Goal: Check status: Check status

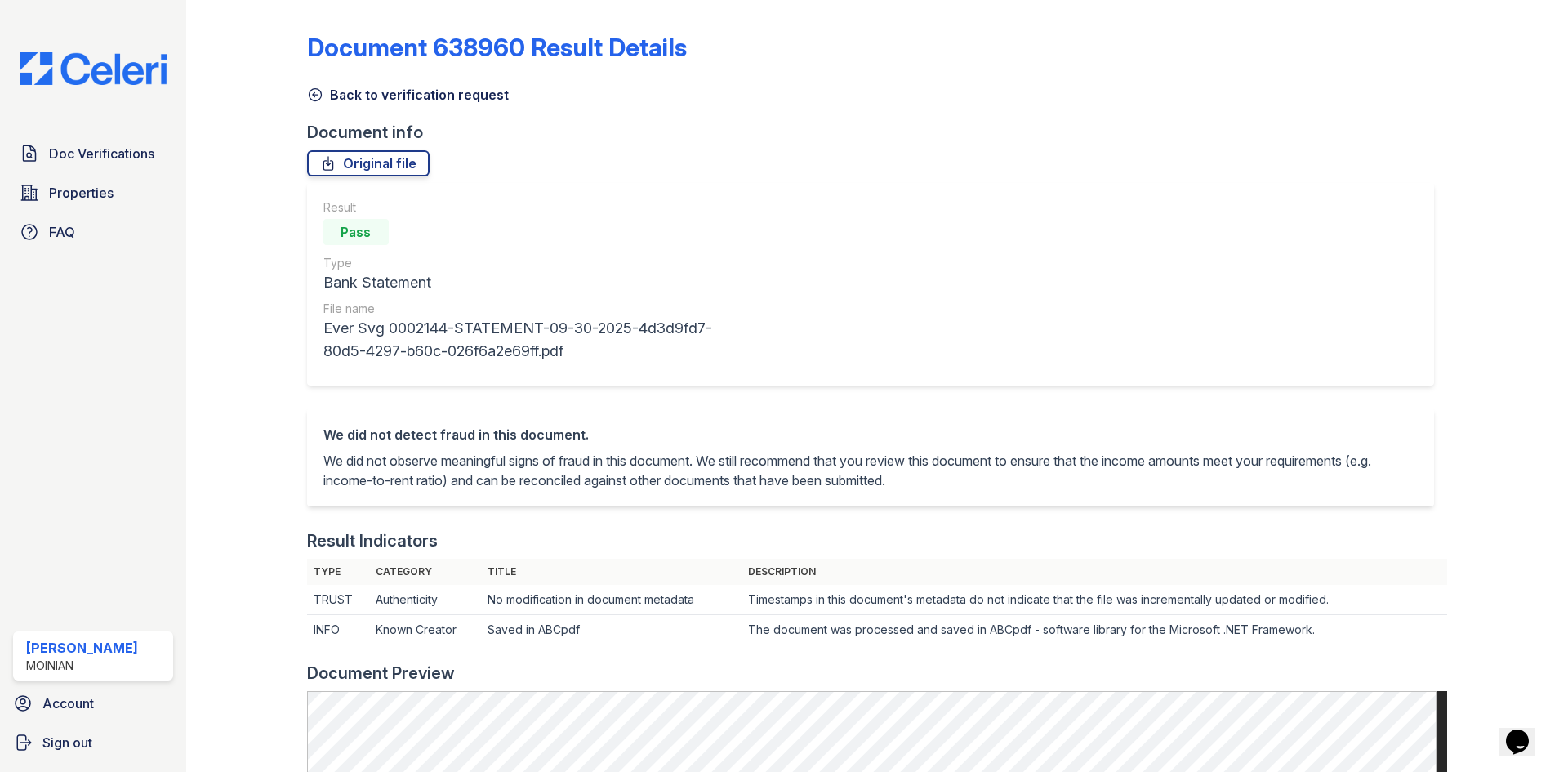
scroll to position [490, 0]
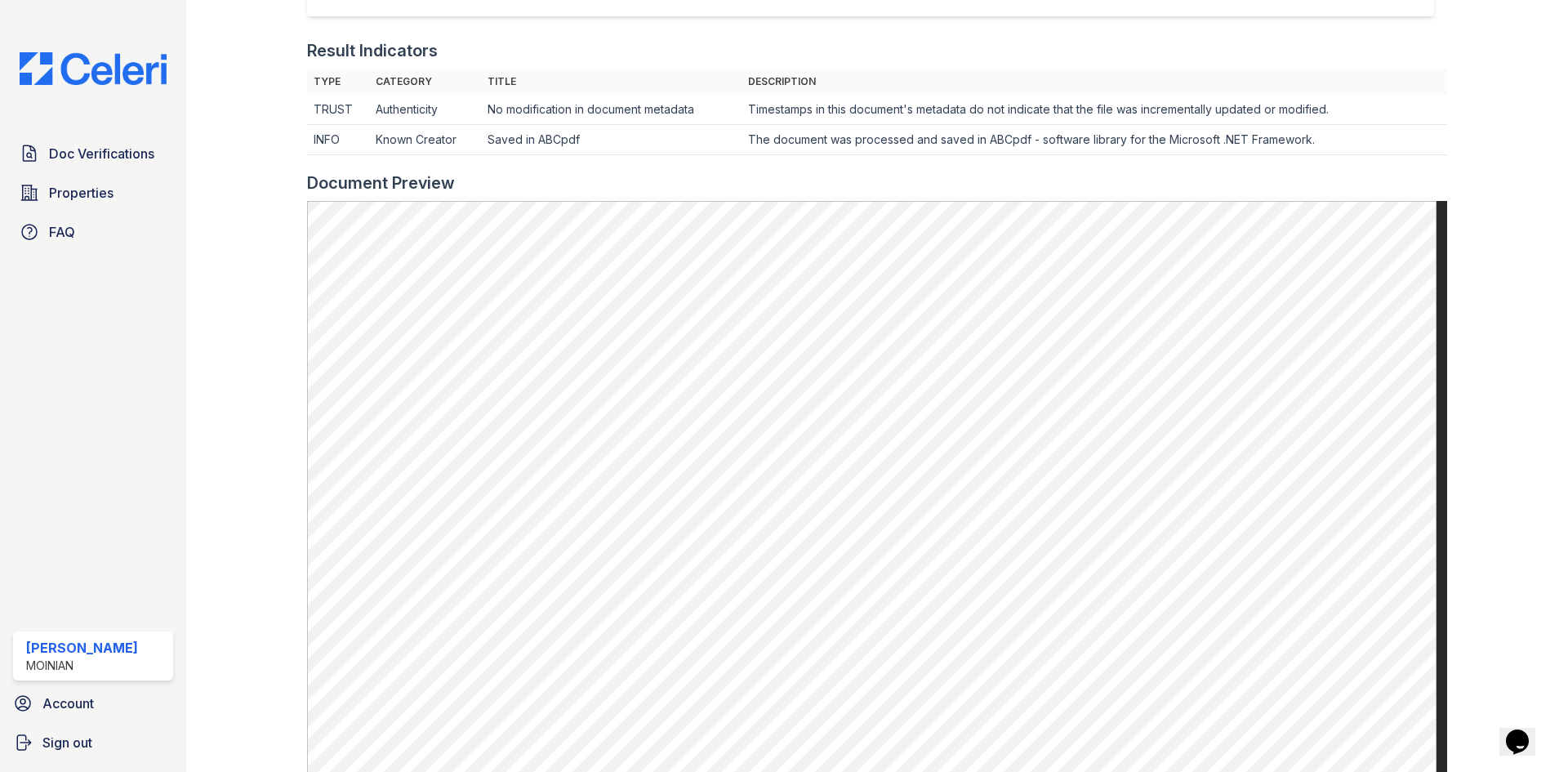
click at [118, 49] on div "Doc Verifications Properties FAQ Eli Hafner Moinian Account Sign out" at bounding box center [93, 386] width 187 height 772
click at [142, 56] on img at bounding box center [93, 69] width 173 height 32
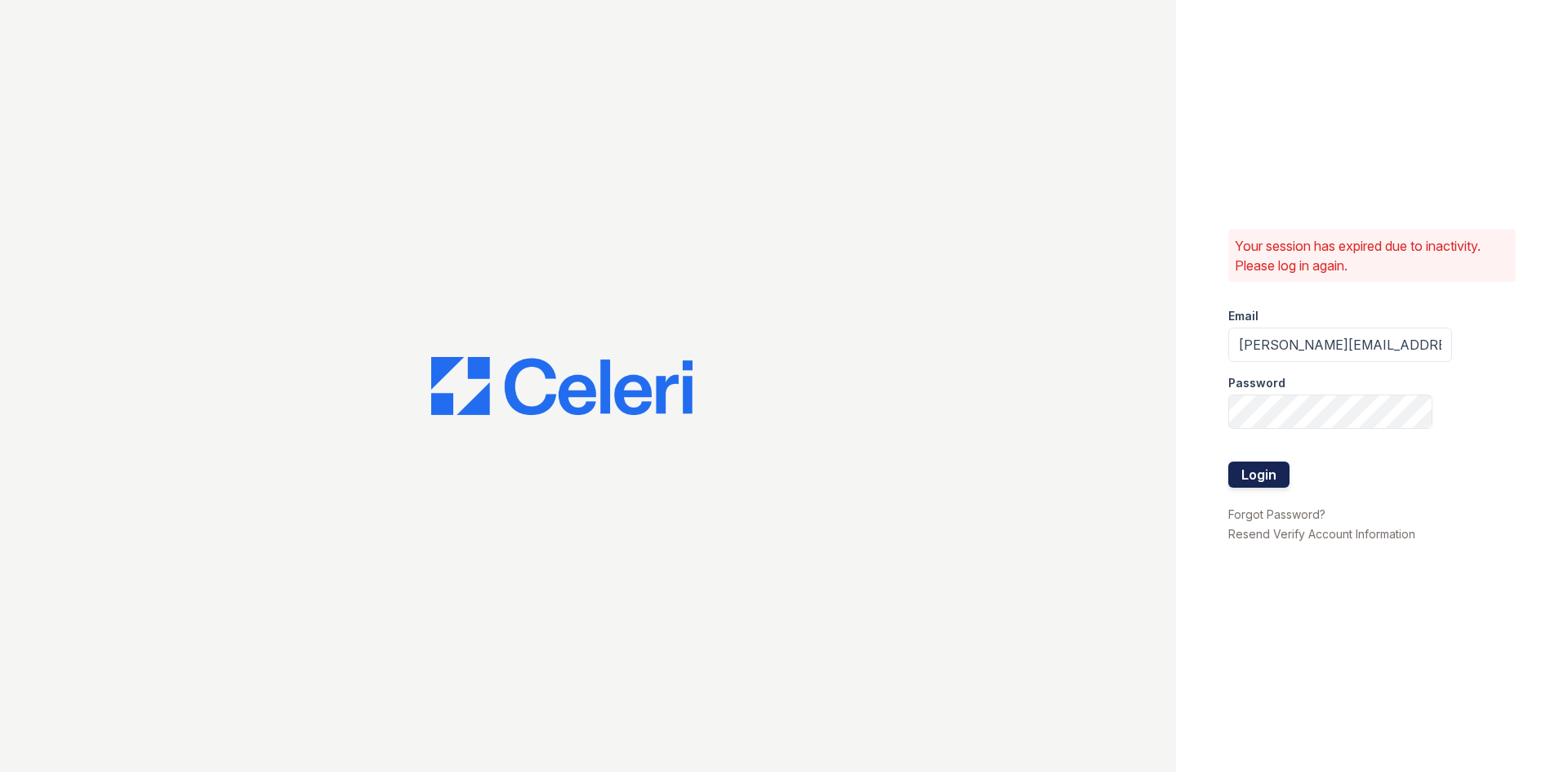
click at [1275, 465] on button "Login" at bounding box center [1259, 474] width 61 height 26
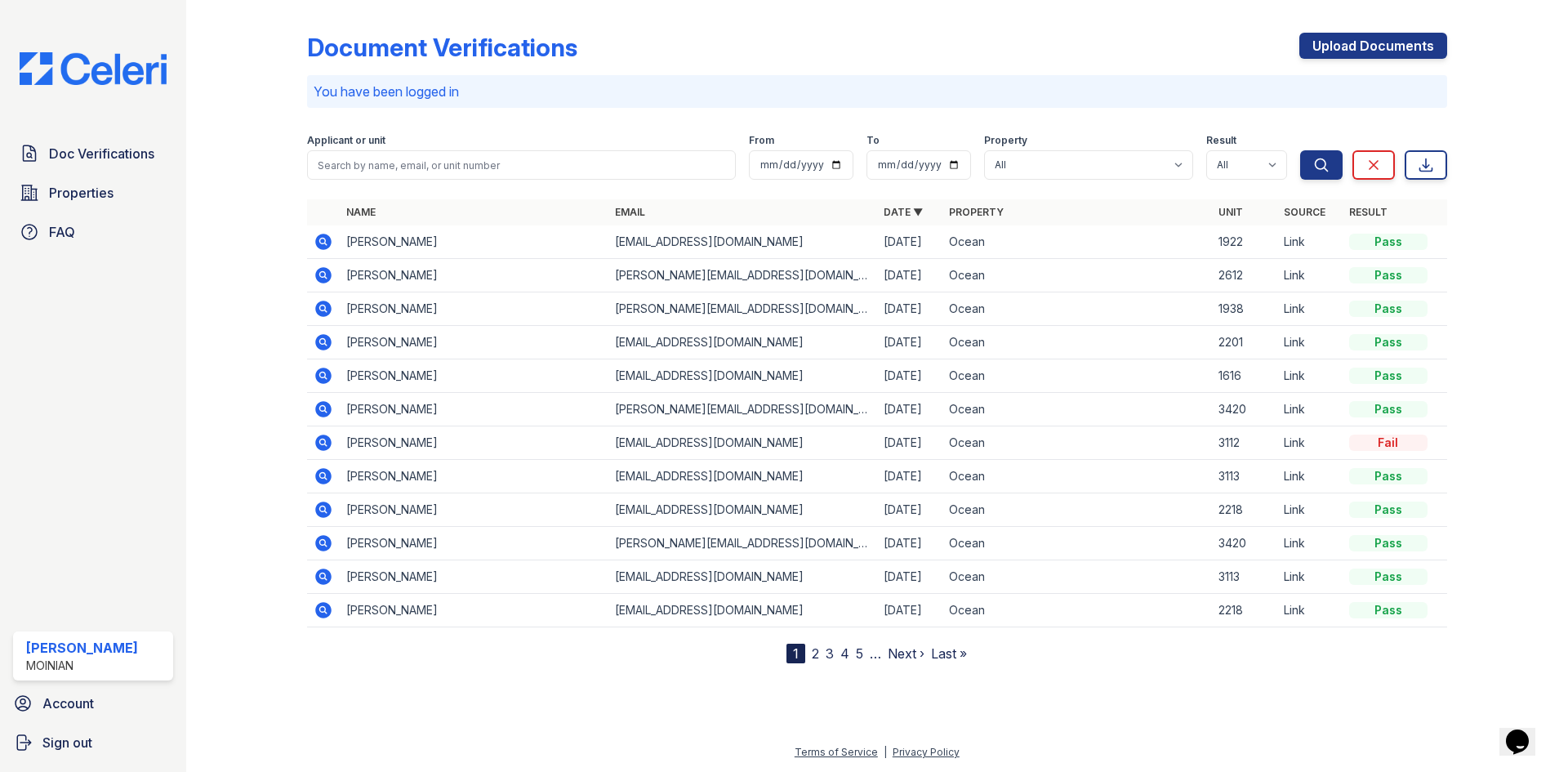
drag, startPoint x: 319, startPoint y: 251, endPoint x: 322, endPoint y: 244, distance: 7.6
click at [319, 250] on td at bounding box center [324, 242] width 32 height 33
click at [326, 239] on icon at bounding box center [323, 241] width 16 height 16
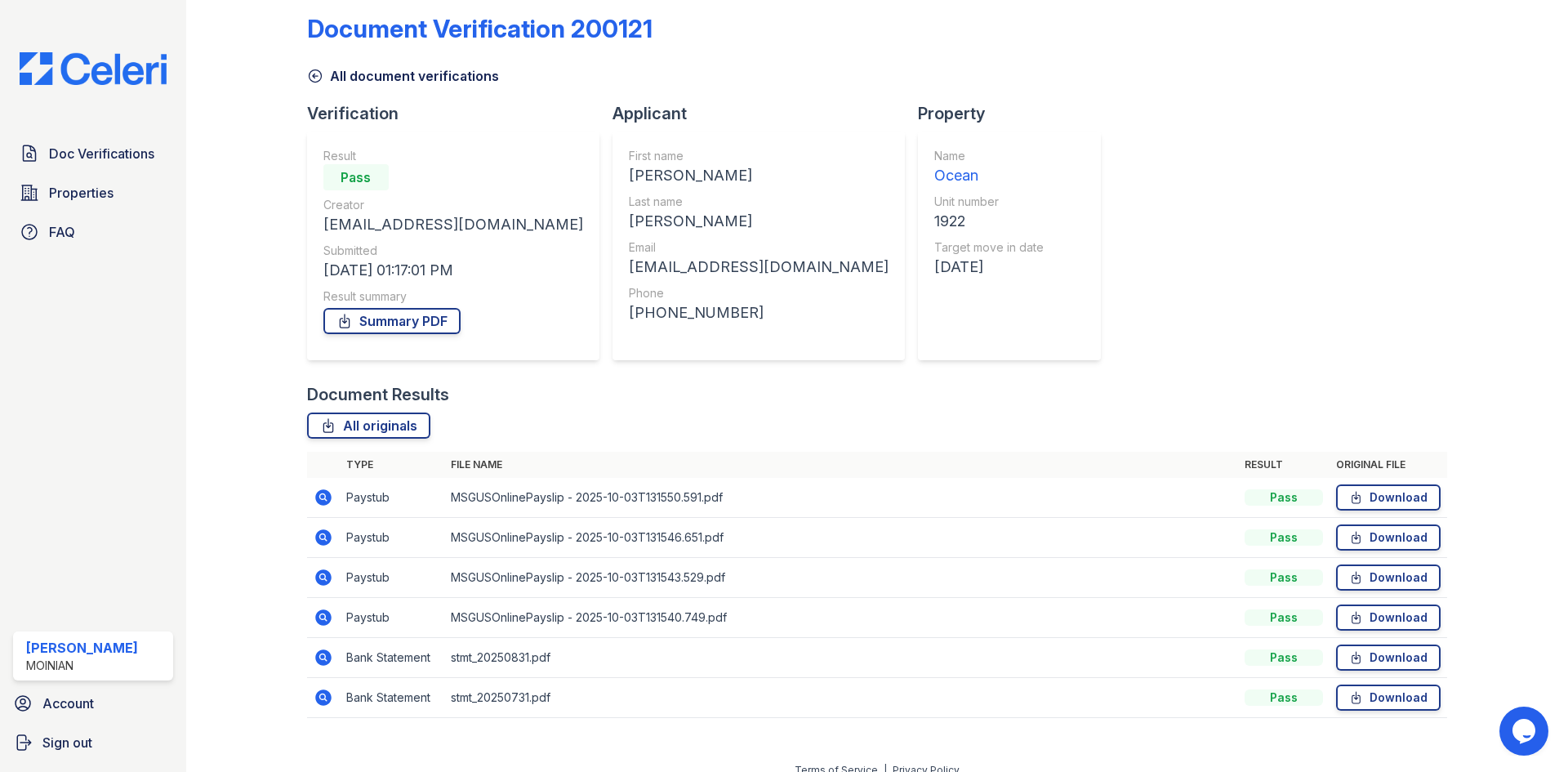
scroll to position [37, 0]
